Goal: Task Accomplishment & Management: Manage account settings

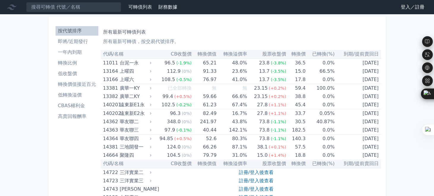
click at [404, 6] on link "登入／註冊" at bounding box center [412, 7] width 33 height 10
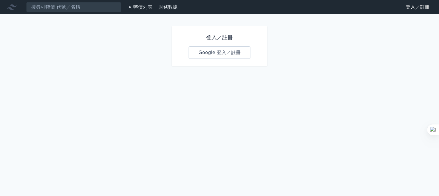
click at [221, 51] on link "Google 登入／註冊" at bounding box center [219, 52] width 62 height 12
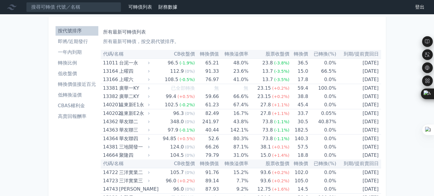
click at [81, 42] on li "即將/近期發行" at bounding box center [77, 41] width 43 height 7
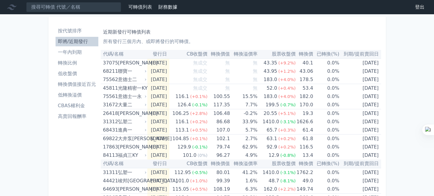
click at [207, 36] on div "近期新發行可轉債列表 所有發行三個月內、或即將發行的可轉債。" at bounding box center [241, 35] width 276 height 19
